Goal: Task Accomplishment & Management: Manage account settings

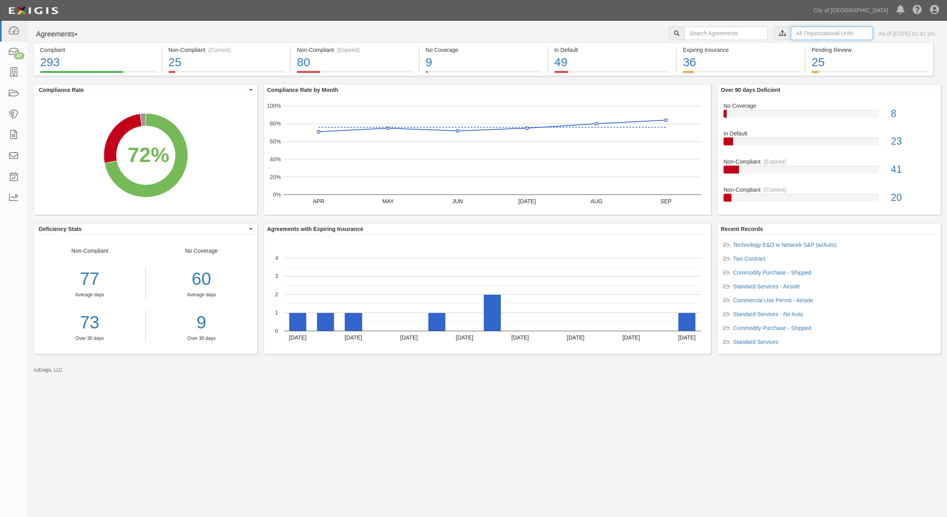
click at [793, 39] on input "text" at bounding box center [832, 33] width 82 height 13
click at [702, 50] on label "City of Phoenix, Aviation Department" at bounding box center [763, 47] width 138 height 8
click at [696, 64] on input "Contracts & Services" at bounding box center [695, 63] width 5 height 5
checkbox input "true"
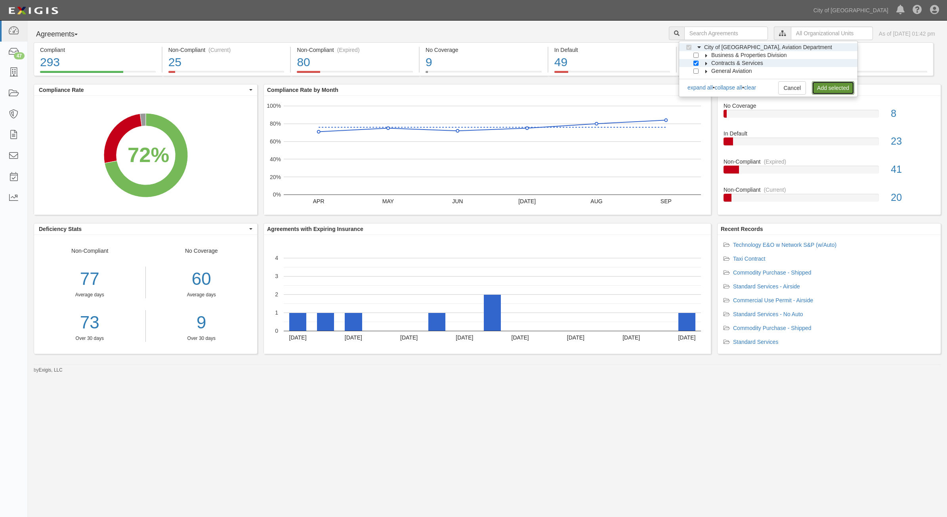
click at [819, 87] on link "Add selected" at bounding box center [833, 87] width 42 height 13
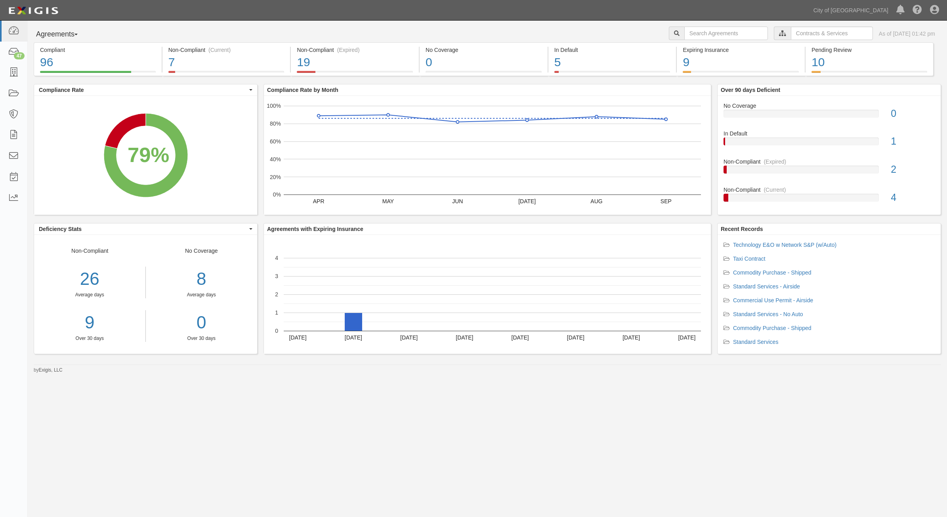
click at [413, 118] on rect "A chart." at bounding box center [492, 150] width 417 height 89
click at [9, 51] on icon at bounding box center [13, 52] width 11 height 9
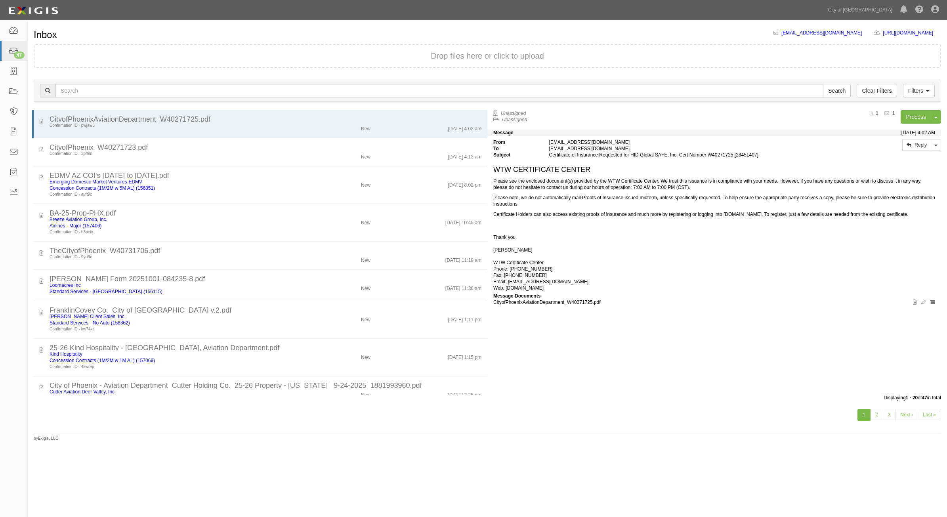
click at [829, 351] on div "Unassigned Unassigned Process Toggle Document Dropdown Archive Document Close M…" at bounding box center [717, 247] width 460 height 274
click at [13, 45] on link "47" at bounding box center [13, 51] width 27 height 20
